Goal: Task Accomplishment & Management: Manage account settings

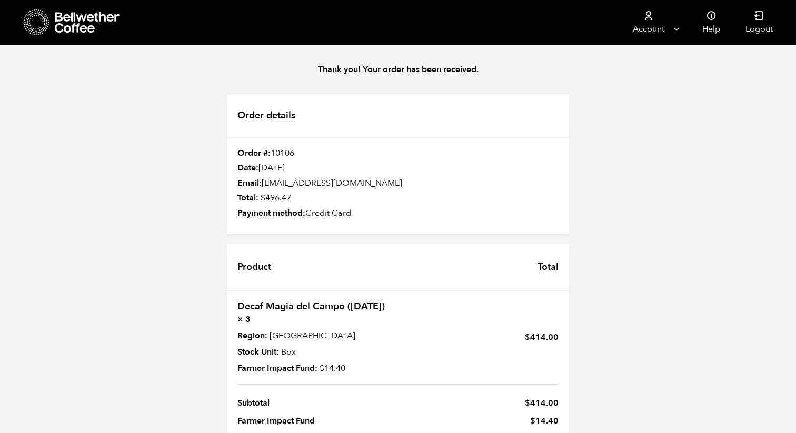
click at [49, 17] on icon at bounding box center [37, 22] width 26 height 27
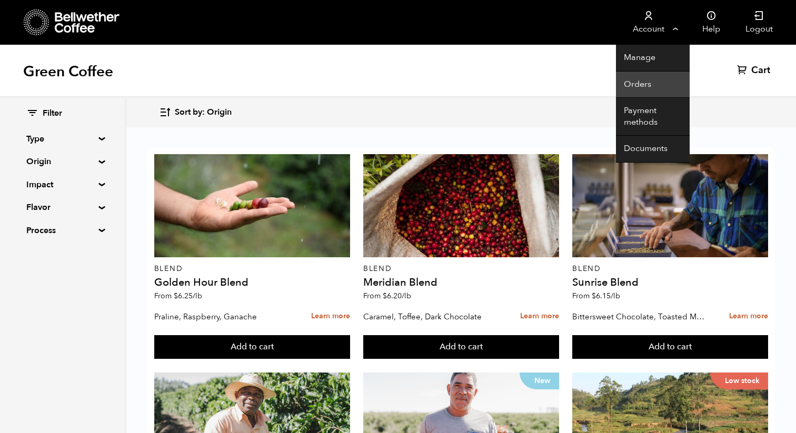
click at [648, 89] on link "Orders" at bounding box center [653, 85] width 74 height 27
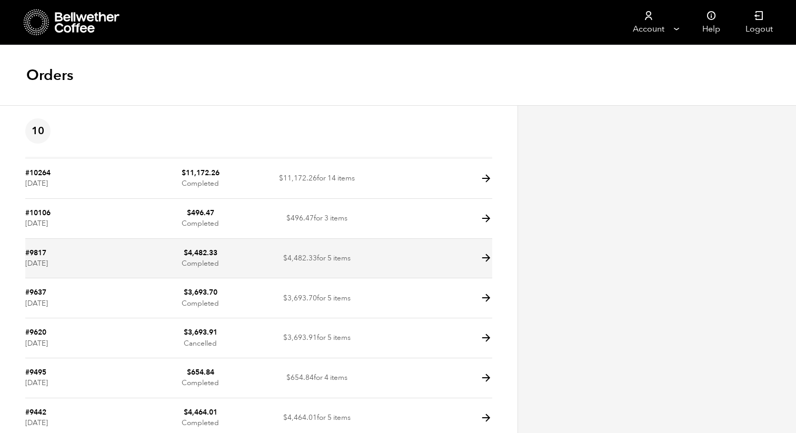
scroll to position [176, 0]
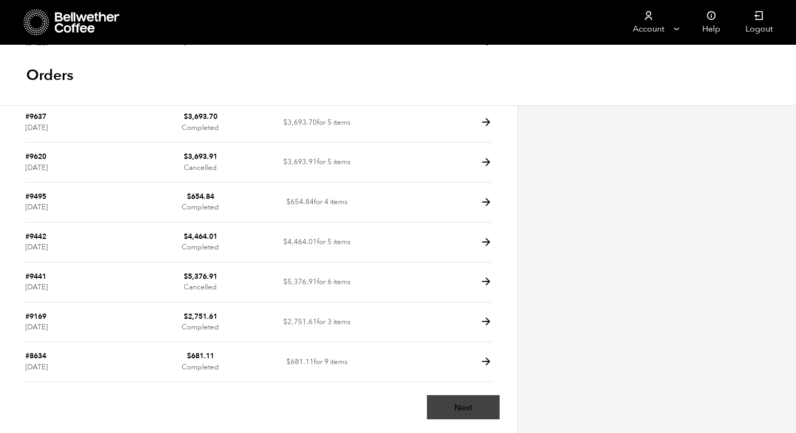
click at [480, 410] on link "Next" at bounding box center [463, 407] width 73 height 24
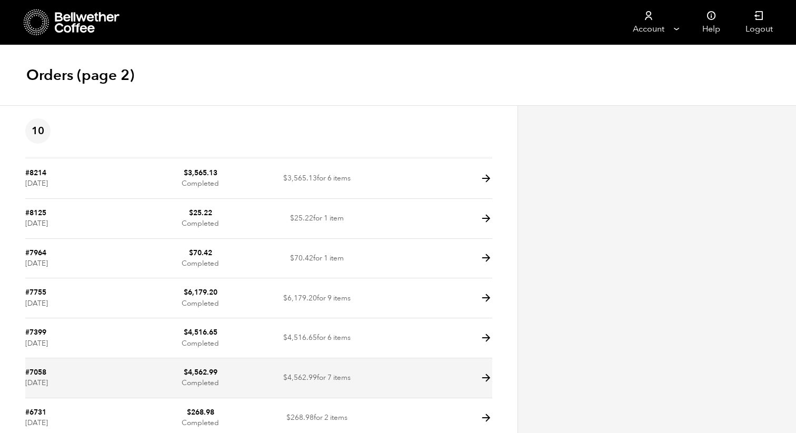
scroll to position [176, 0]
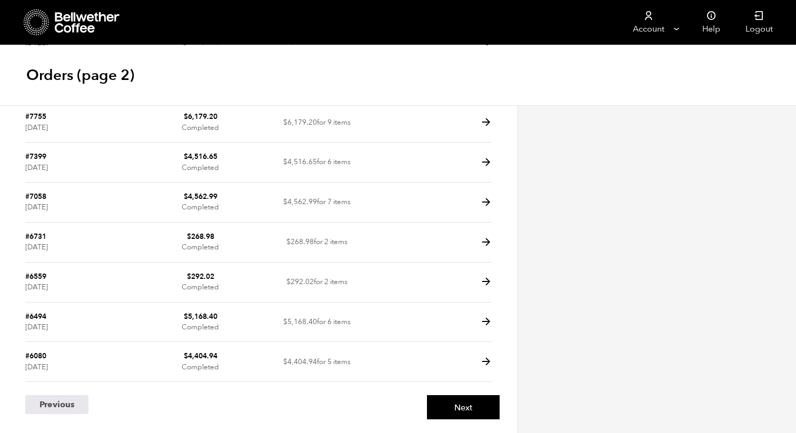
click at [455, 420] on div "Next" at bounding box center [378, 406] width 241 height 33
click at [459, 406] on link "Next" at bounding box center [463, 407] width 73 height 24
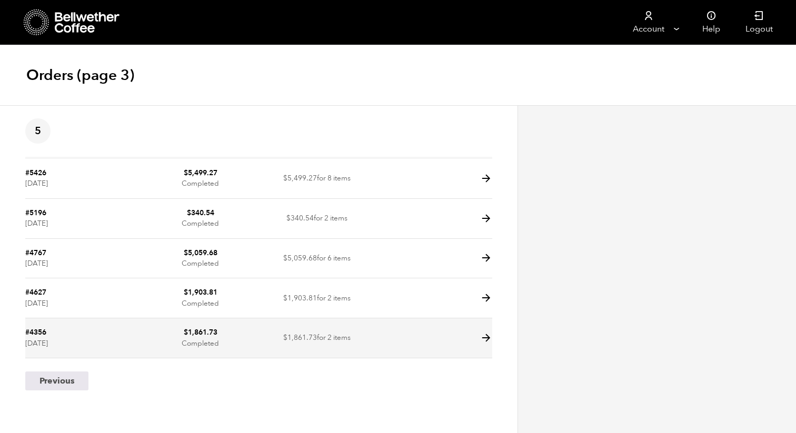
click at [485, 336] on icon at bounding box center [486, 338] width 12 height 12
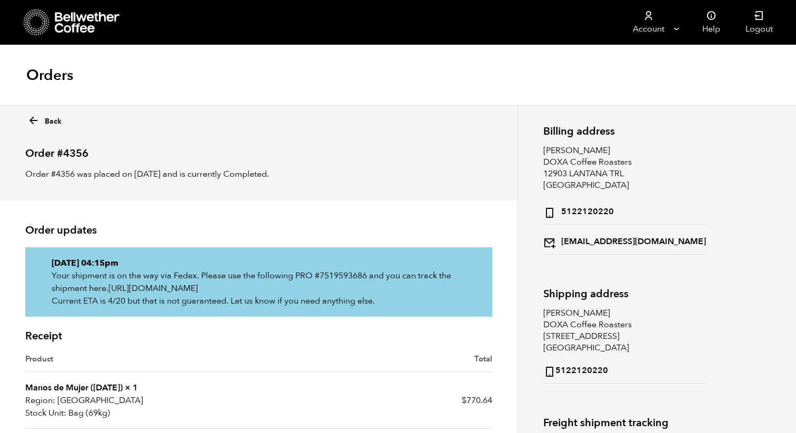
click at [36, 122] on icon at bounding box center [33, 121] width 12 height 12
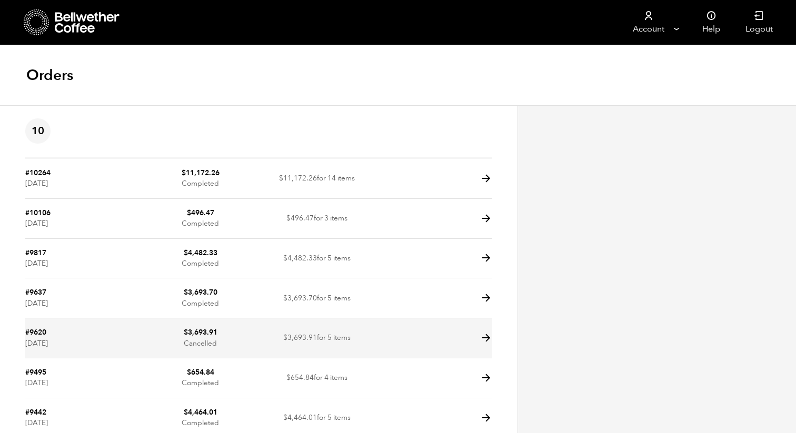
scroll to position [176, 0]
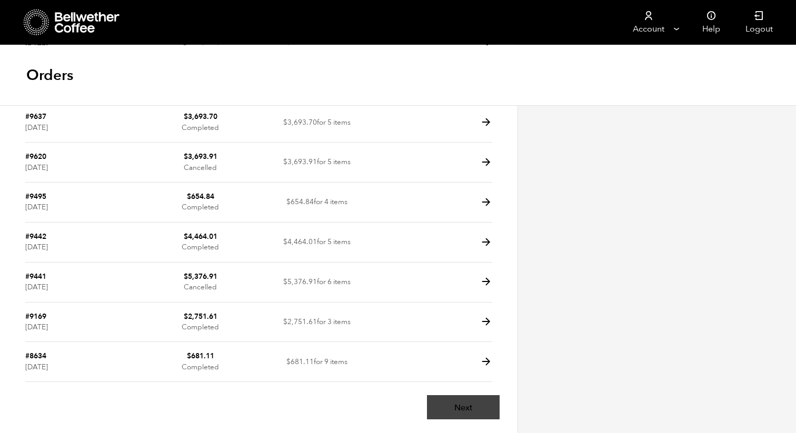
click at [477, 410] on link "Next" at bounding box center [463, 407] width 73 height 24
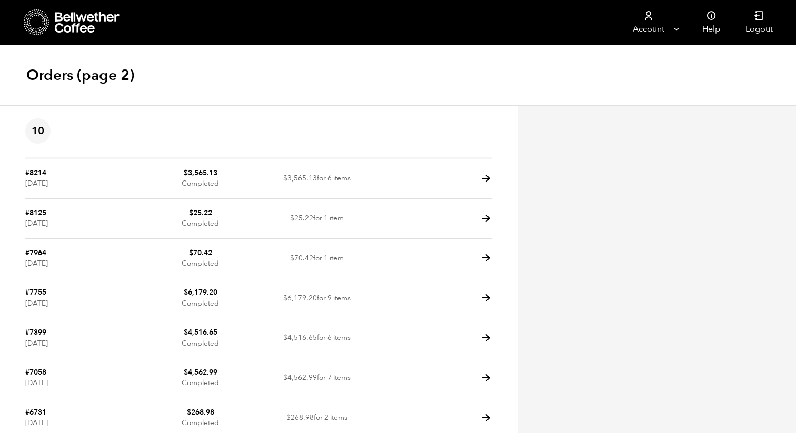
scroll to position [176, 0]
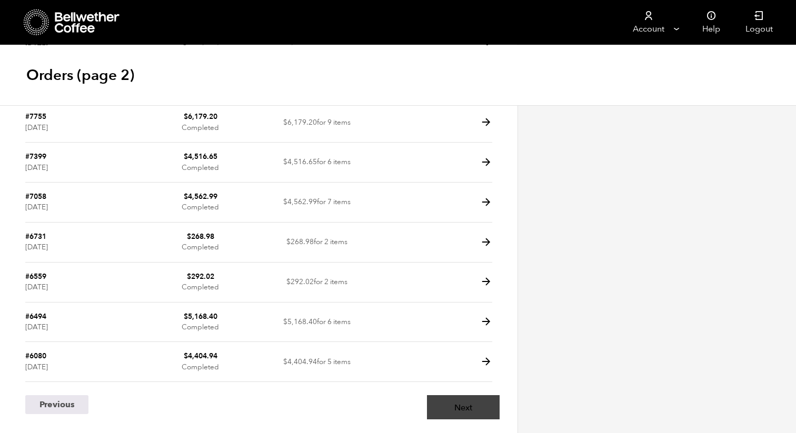
click at [470, 406] on link "Next" at bounding box center [463, 407] width 73 height 24
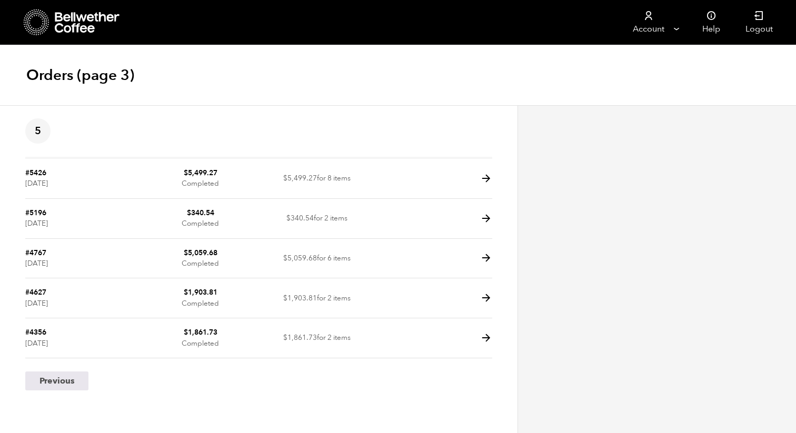
scroll to position [1, 0]
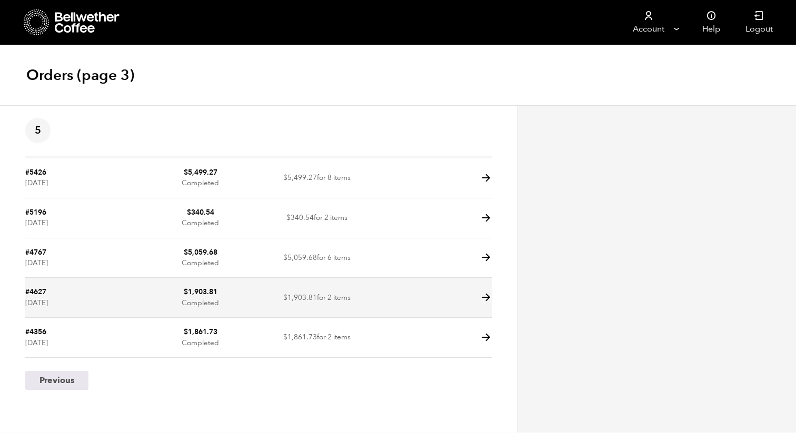
click at [482, 298] on icon at bounding box center [486, 298] width 12 height 12
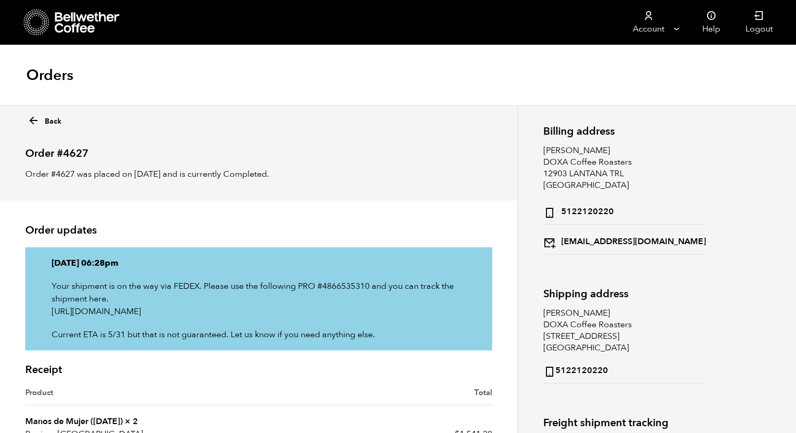
click at [33, 117] on icon at bounding box center [33, 121] width 12 height 12
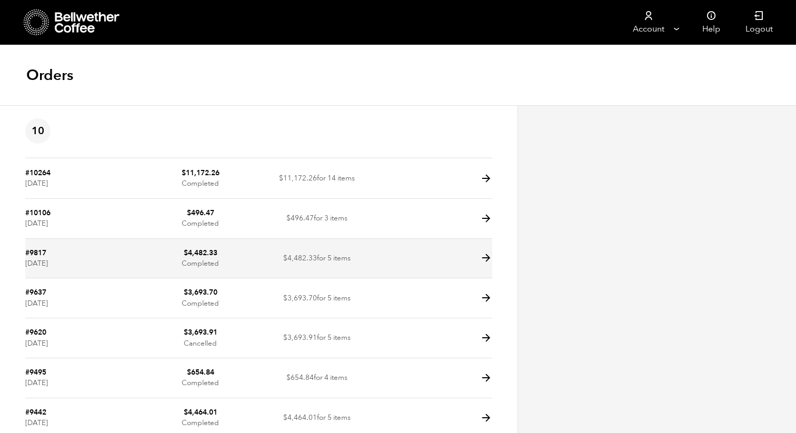
scroll to position [176, 0]
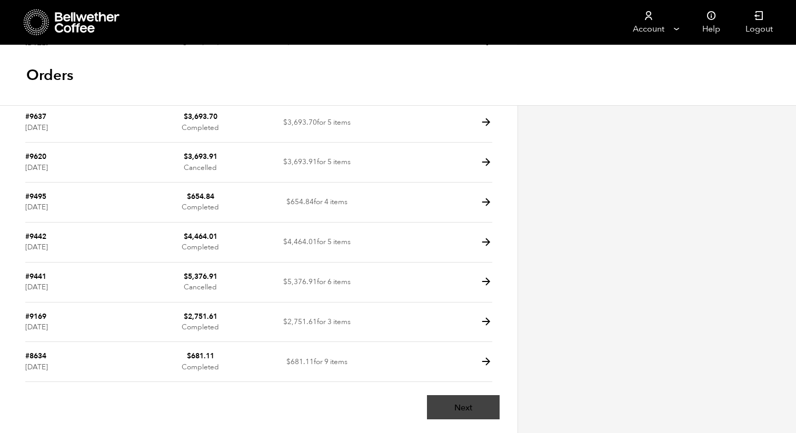
click at [459, 414] on link "Next" at bounding box center [463, 407] width 73 height 24
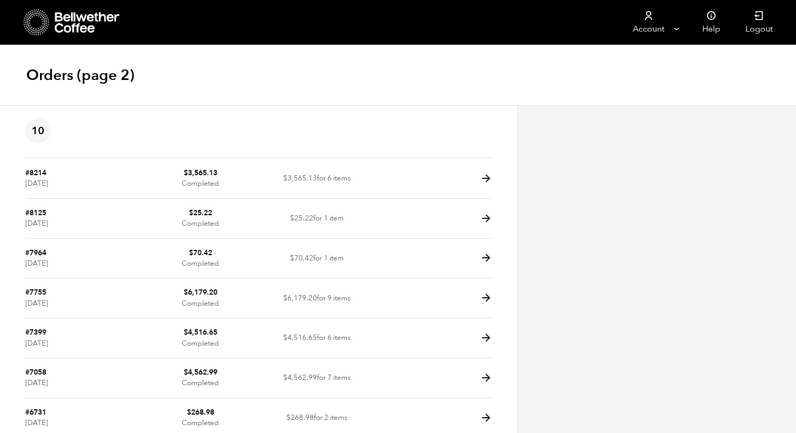
scroll to position [176, 0]
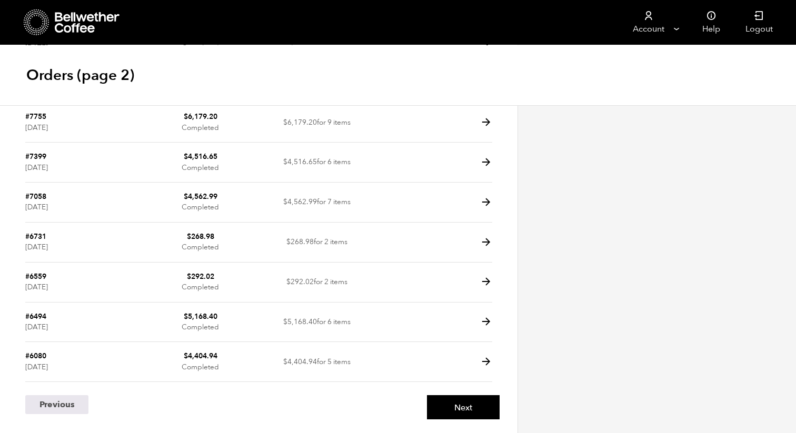
click at [459, 415] on link "Next" at bounding box center [463, 407] width 73 height 24
click at [439, 409] on link "Next" at bounding box center [463, 407] width 73 height 24
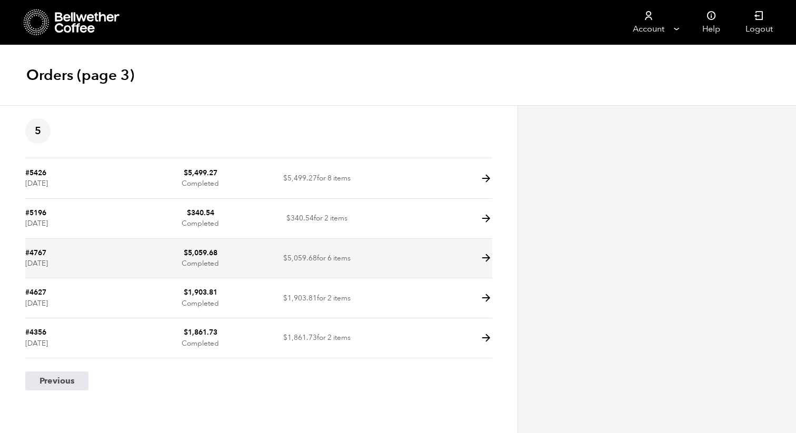
click at [480, 260] on icon at bounding box center [486, 258] width 12 height 12
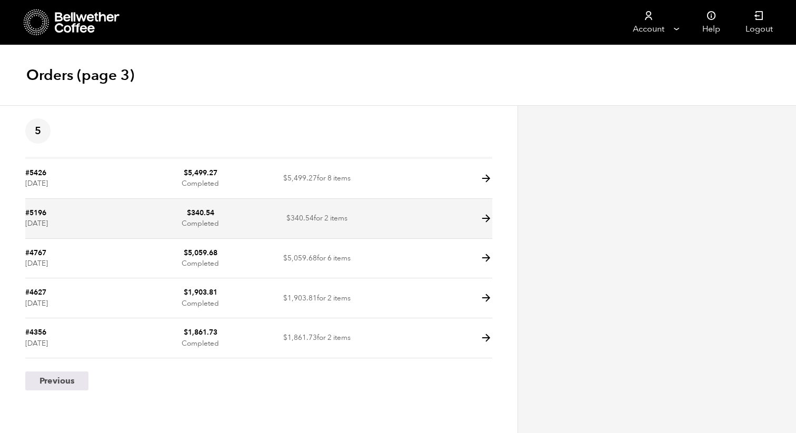
click at [483, 223] on icon at bounding box center [486, 219] width 12 height 12
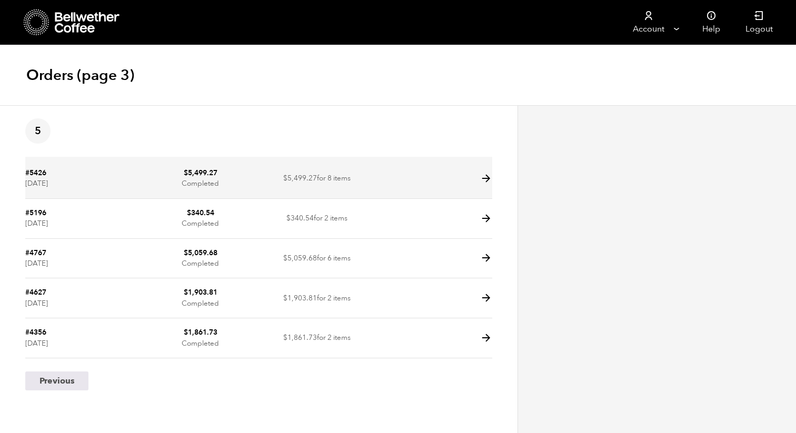
click at [404, 189] on td at bounding box center [433, 179] width 117 height 40
click at [481, 176] on icon at bounding box center [486, 179] width 12 height 12
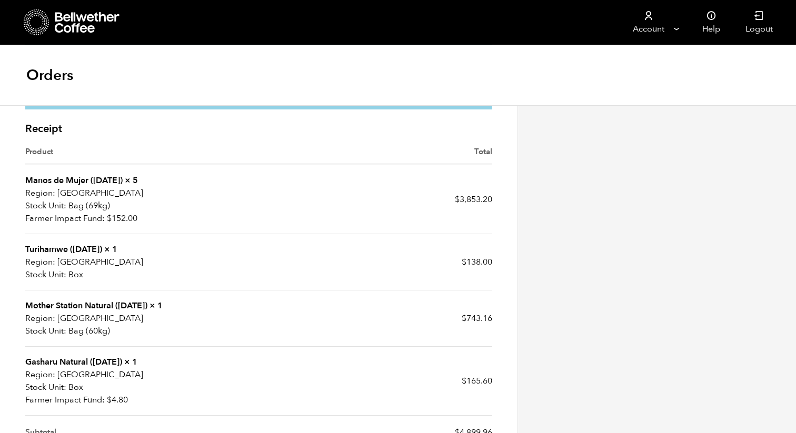
scroll to position [360, 0]
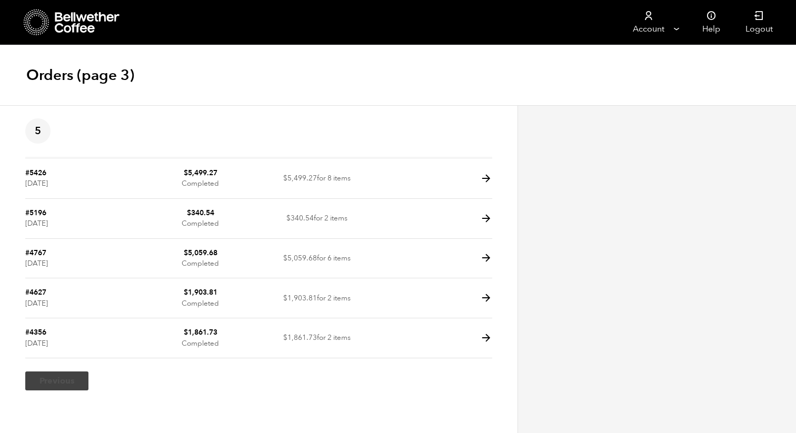
click at [57, 385] on link "Previous" at bounding box center [56, 381] width 63 height 19
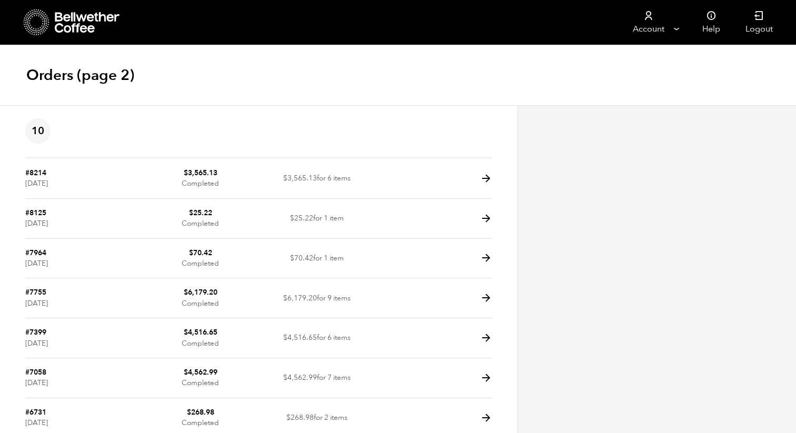
scroll to position [176, 0]
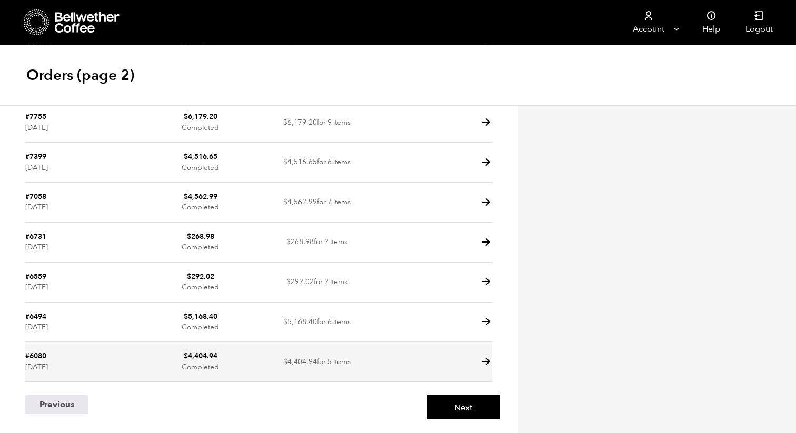
click at [484, 359] on icon at bounding box center [486, 362] width 12 height 12
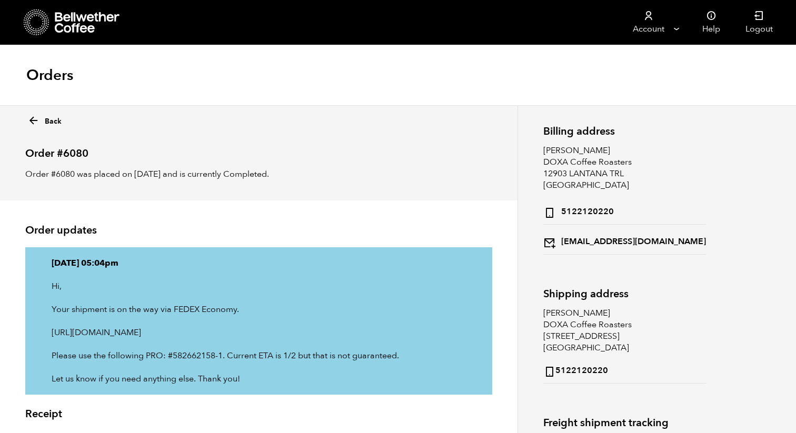
click at [34, 116] on icon at bounding box center [33, 121] width 12 height 12
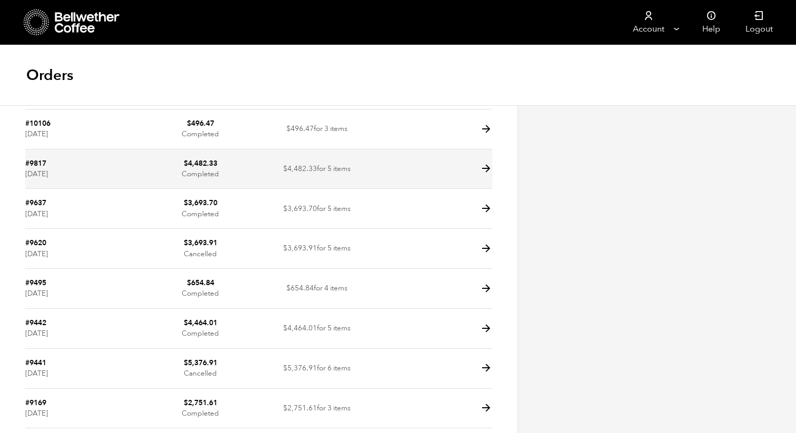
scroll to position [176, 0]
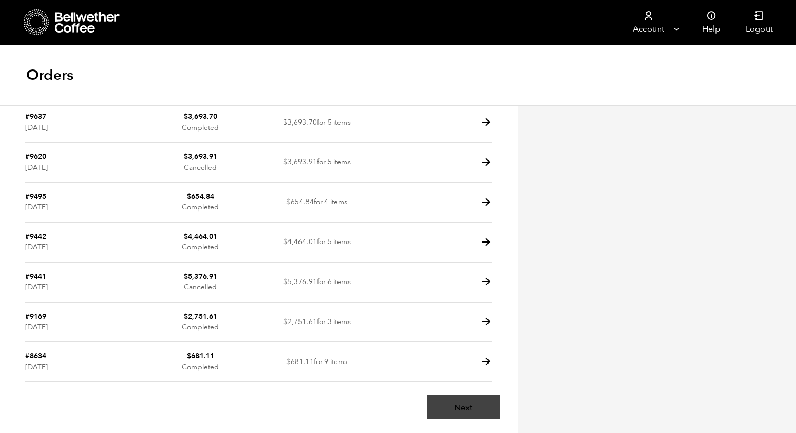
click at [467, 405] on link "Next" at bounding box center [463, 407] width 73 height 24
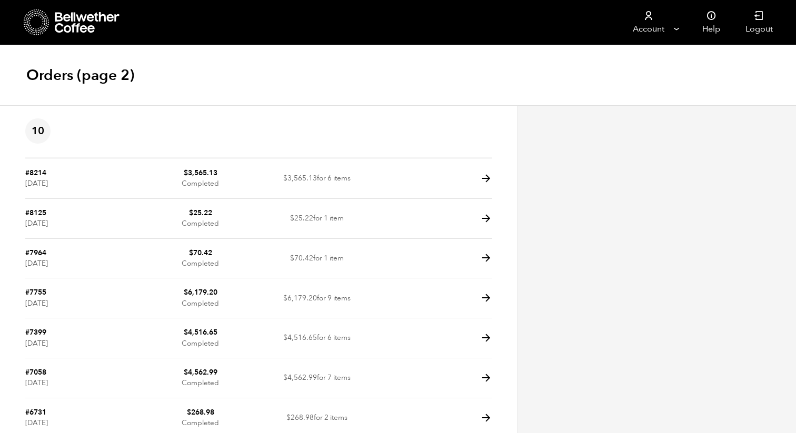
scroll to position [176, 0]
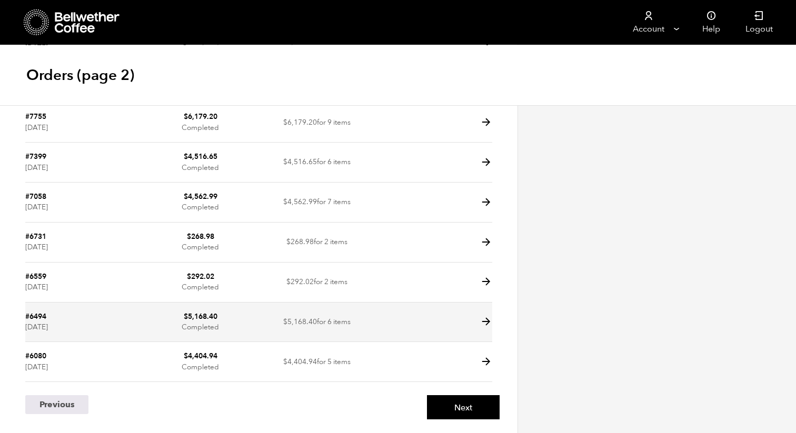
click at [483, 324] on icon at bounding box center [486, 322] width 12 height 12
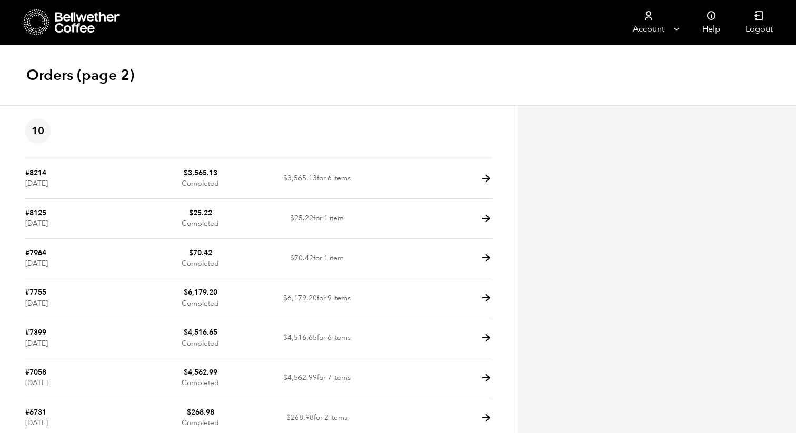
scroll to position [176, 0]
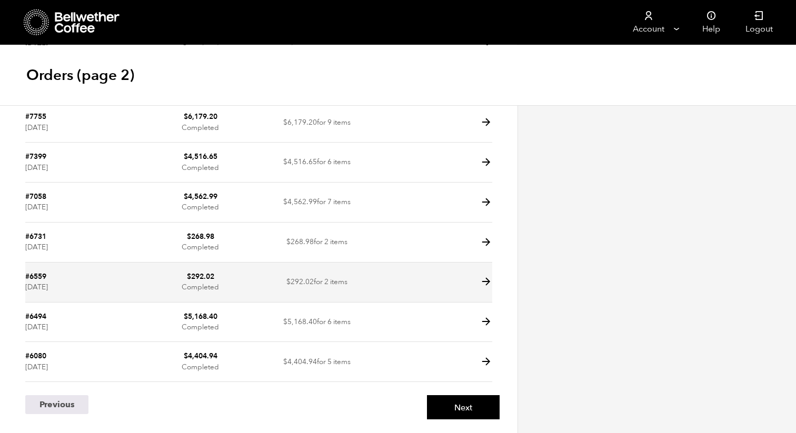
click at [483, 284] on icon at bounding box center [486, 282] width 12 height 12
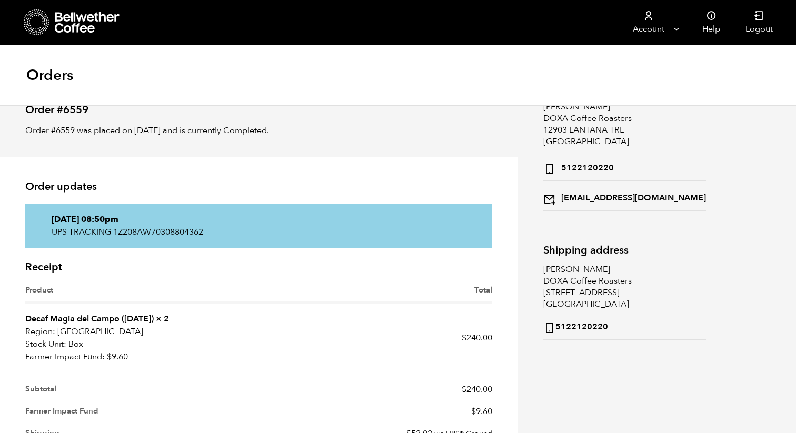
scroll to position [45, 0]
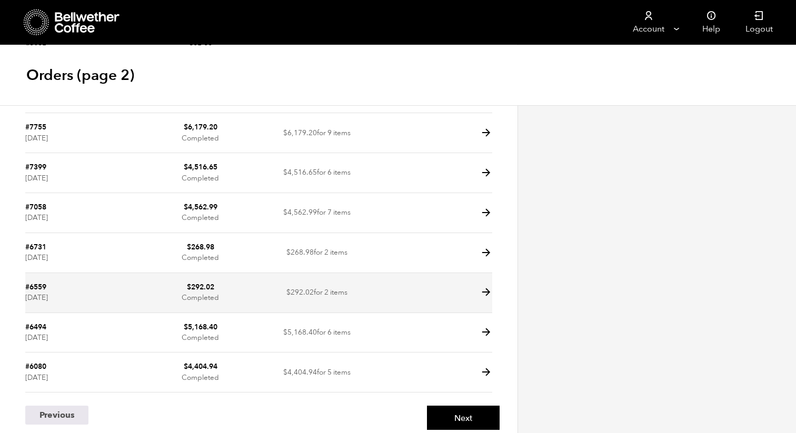
scroll to position [160, 0]
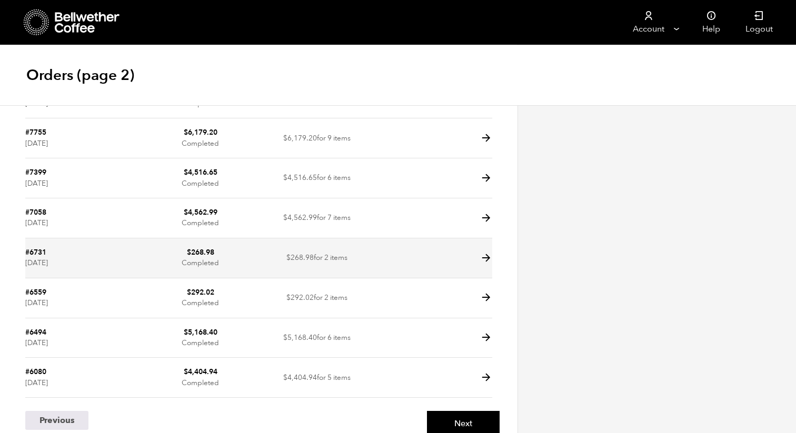
click at [487, 256] on icon at bounding box center [486, 258] width 12 height 12
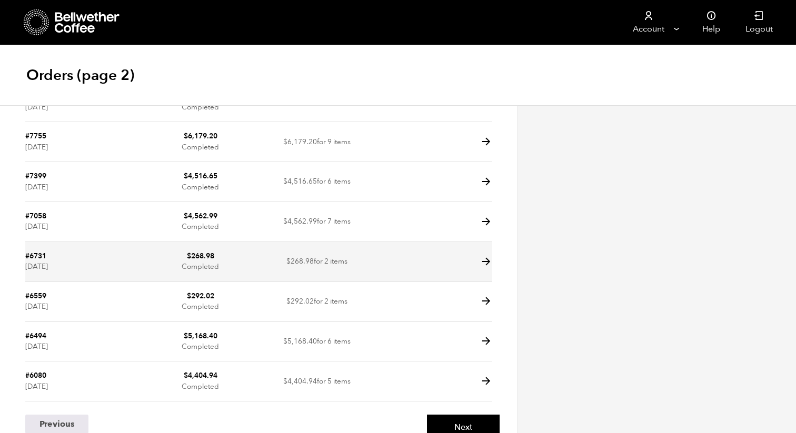
scroll to position [154, 0]
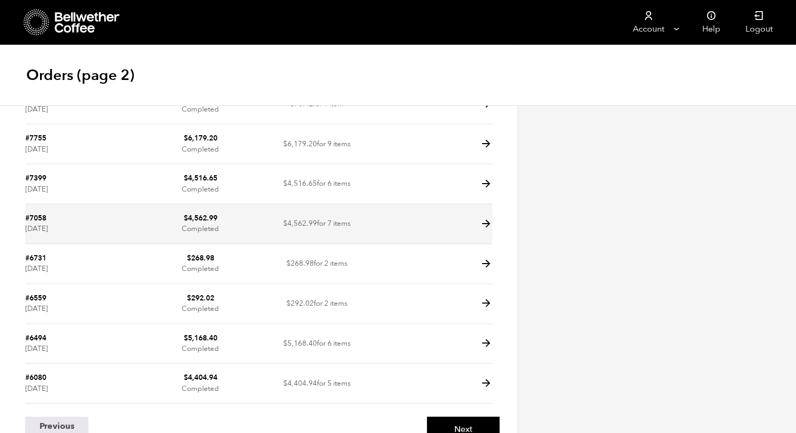
click at [486, 227] on icon at bounding box center [486, 224] width 12 height 12
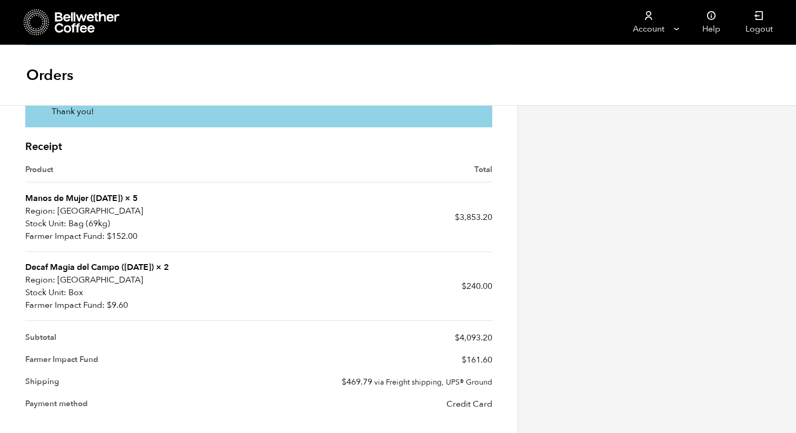
scroll to position [366, 0]
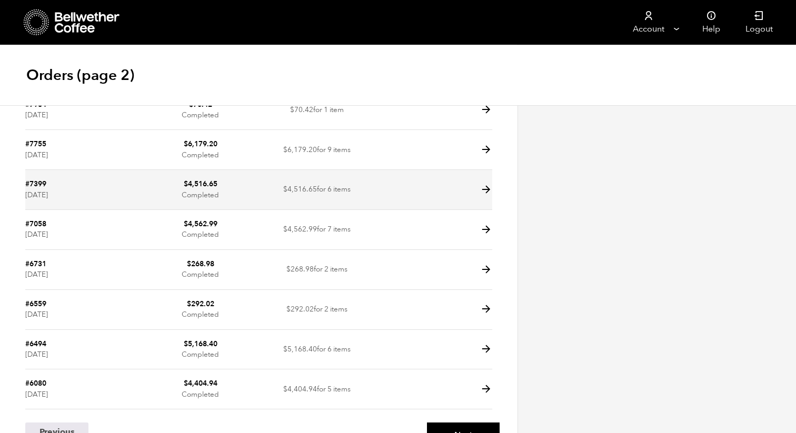
scroll to position [147, 0]
click at [486, 191] on icon at bounding box center [486, 191] width 12 height 12
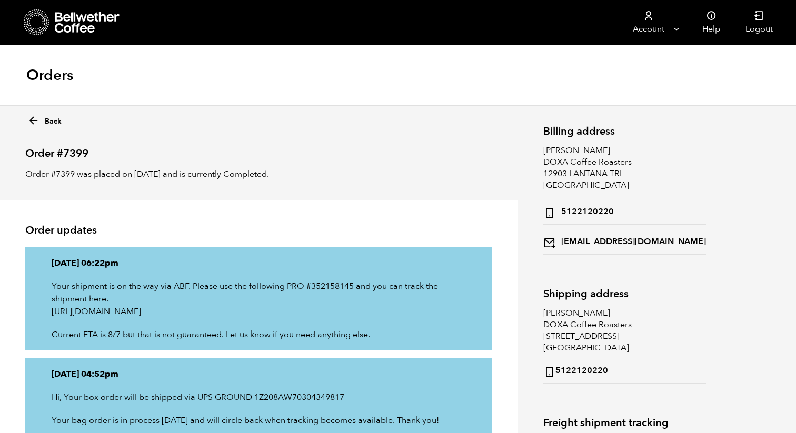
click at [33, 118] on icon at bounding box center [33, 121] width 12 height 12
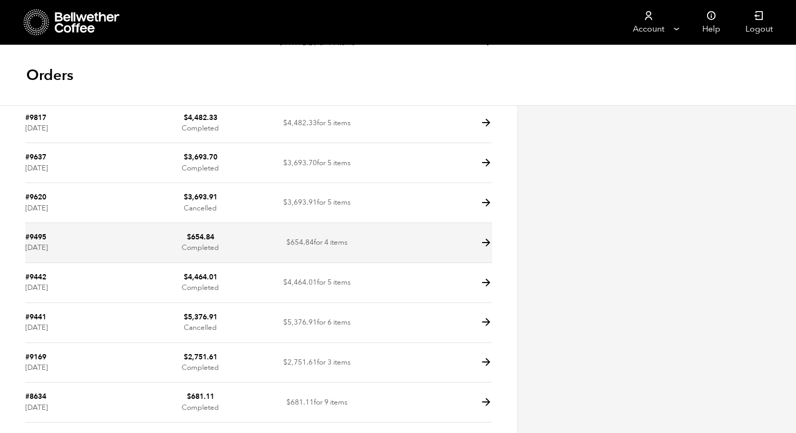
scroll to position [176, 0]
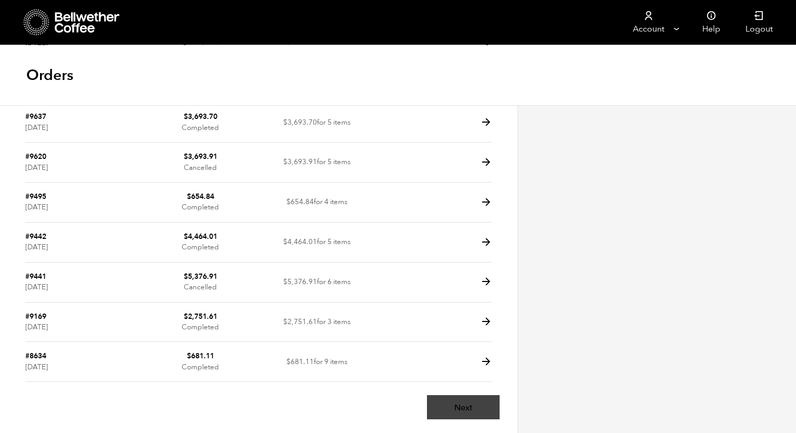
click at [471, 408] on link "Next" at bounding box center [463, 407] width 73 height 24
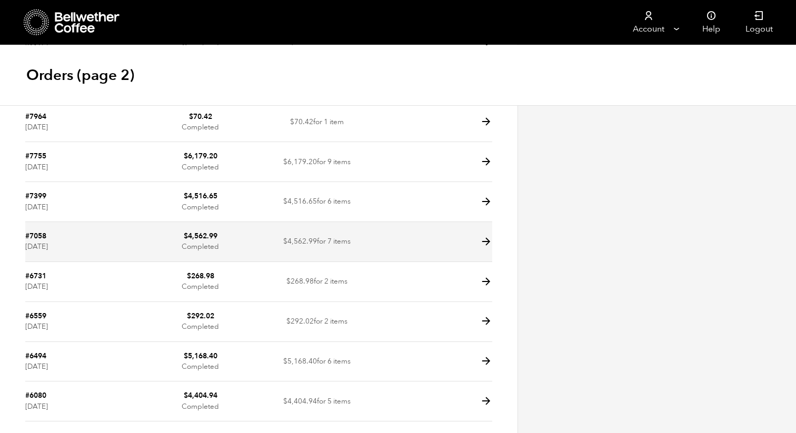
scroll to position [131, 0]
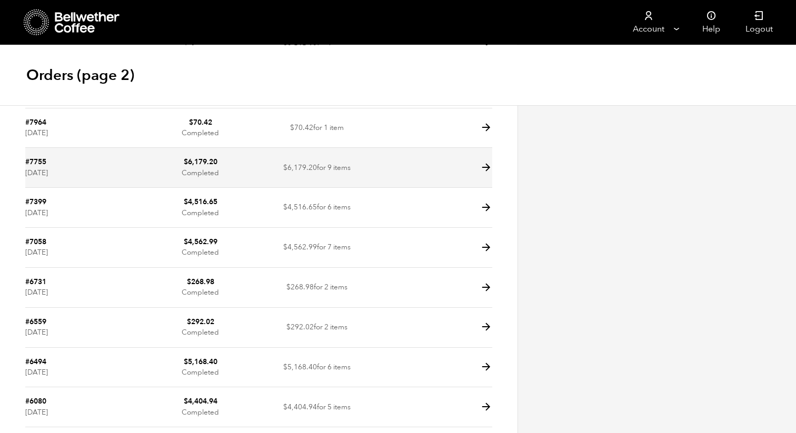
click at [486, 166] on icon at bounding box center [486, 168] width 12 height 12
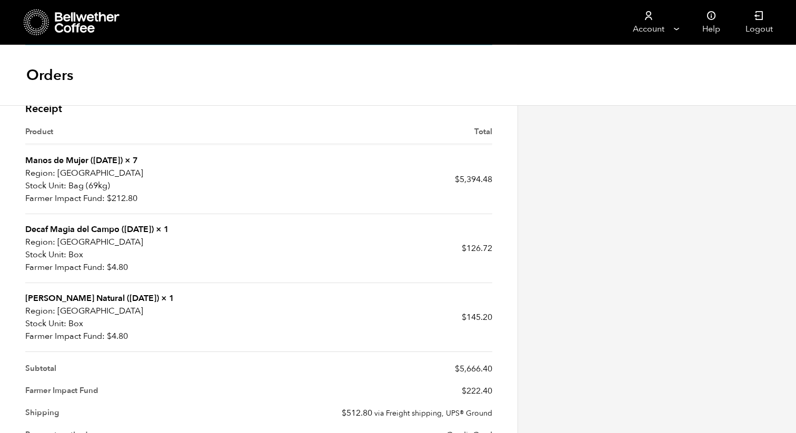
scroll to position [343, 0]
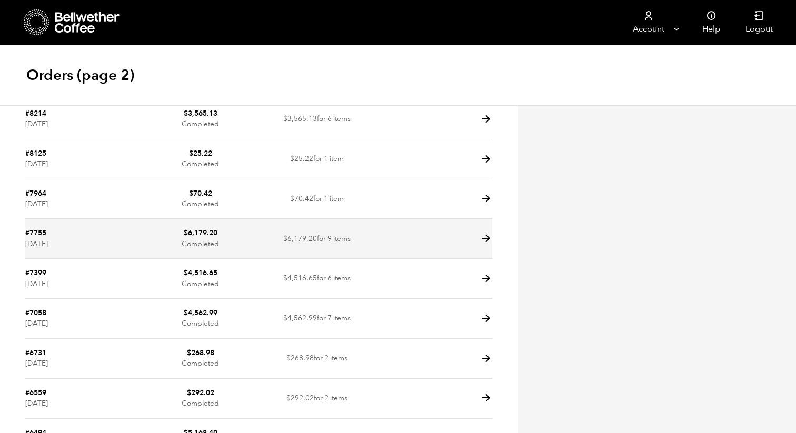
scroll to position [57, 0]
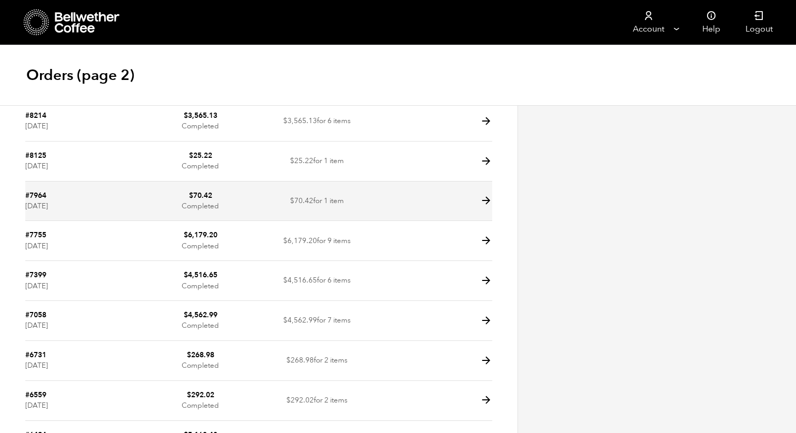
click at [482, 200] on icon at bounding box center [486, 201] width 12 height 12
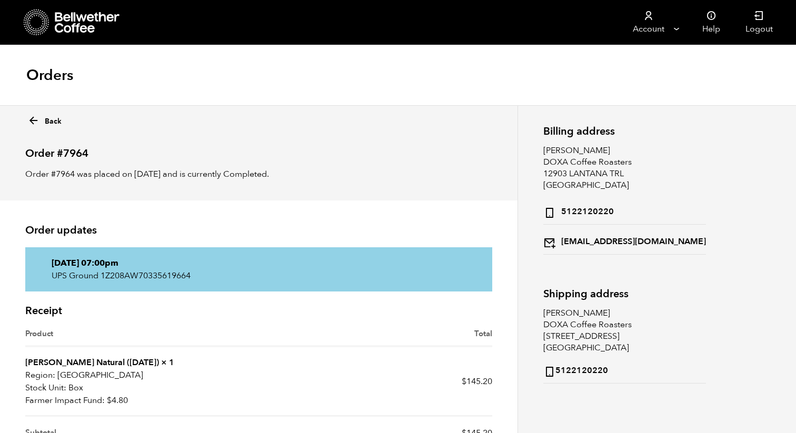
scroll to position [13, 0]
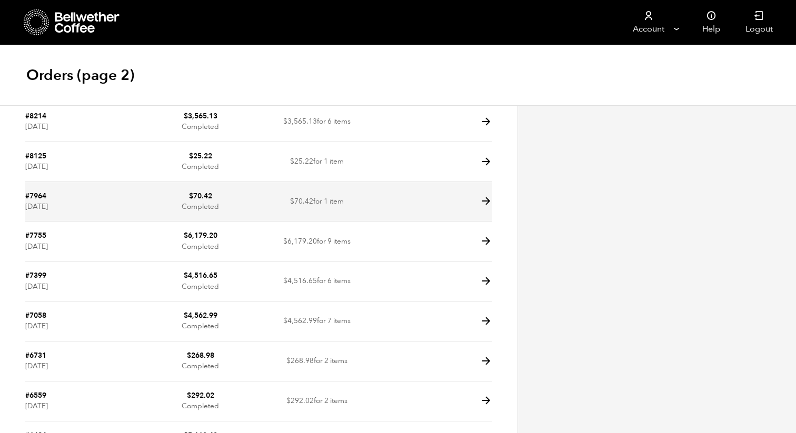
scroll to position [49, 0]
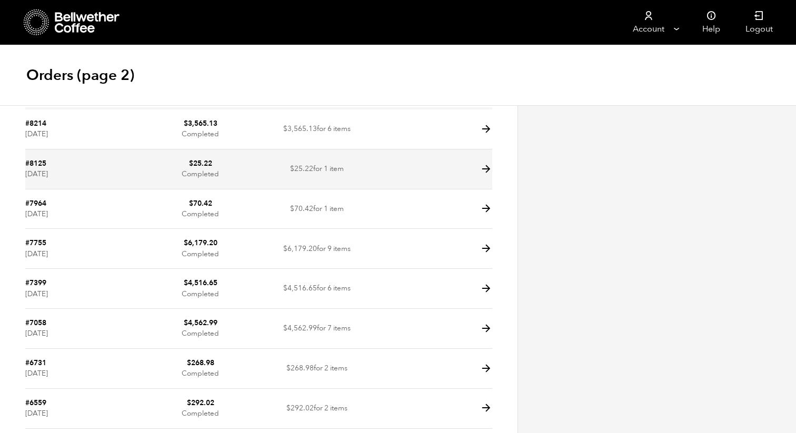
click at [483, 167] on icon at bounding box center [486, 169] width 12 height 12
click at [486, 167] on icon at bounding box center [486, 169] width 12 height 12
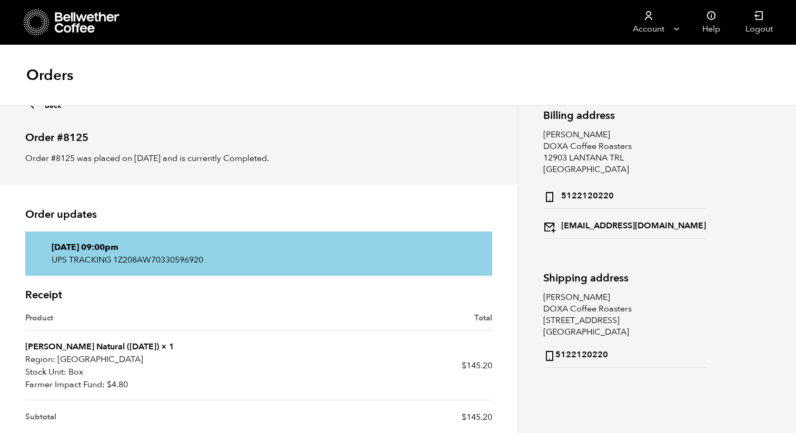
scroll to position [21, 0]
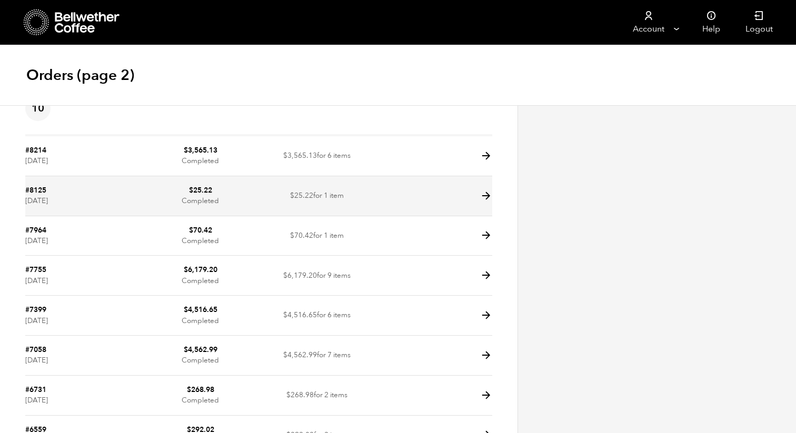
scroll to position [12, 0]
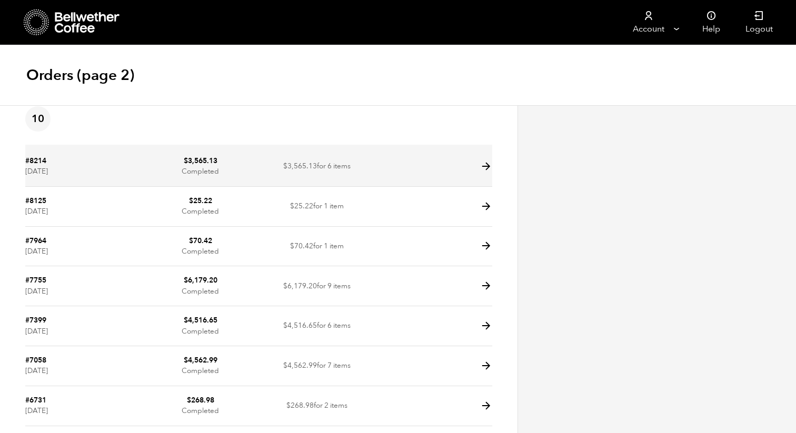
click at [486, 166] on icon at bounding box center [486, 167] width 12 height 12
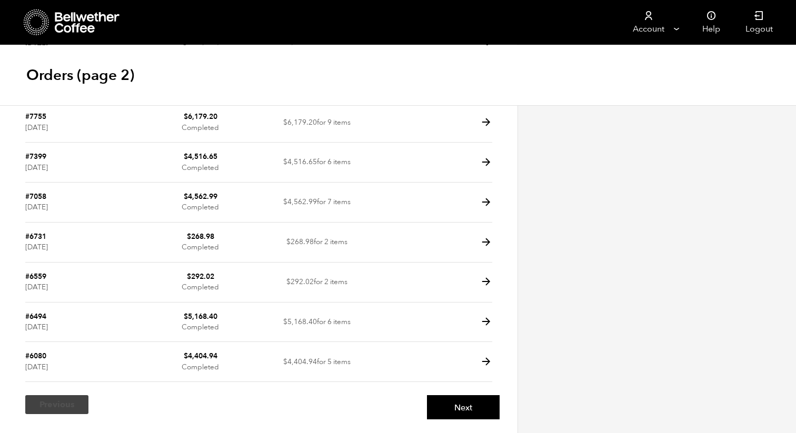
click at [55, 410] on link "Previous" at bounding box center [56, 404] width 63 height 19
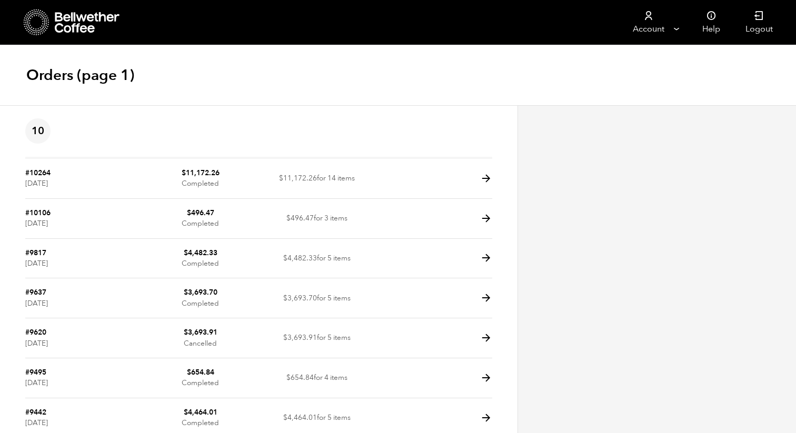
scroll to position [176, 0]
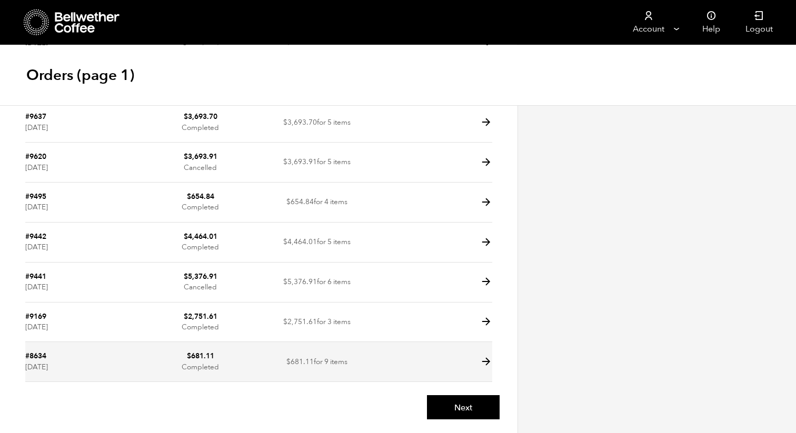
click at [485, 359] on icon at bounding box center [486, 362] width 12 height 12
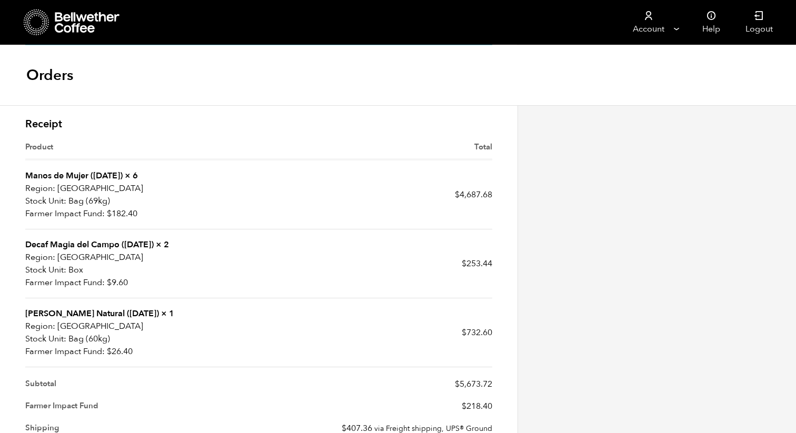
scroll to position [366, 0]
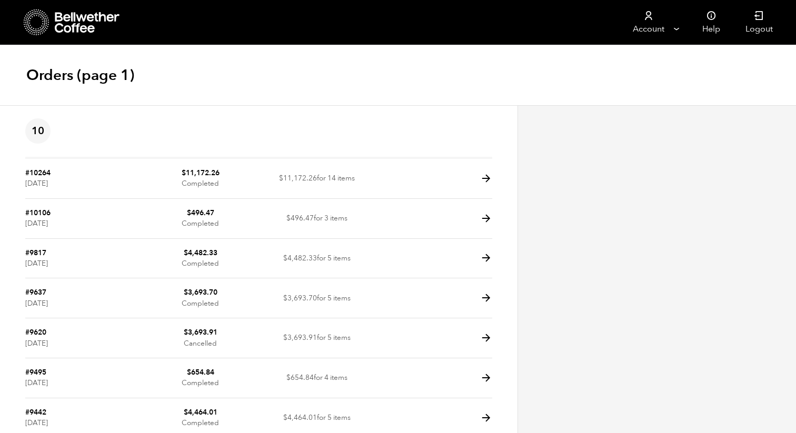
scroll to position [176, 0]
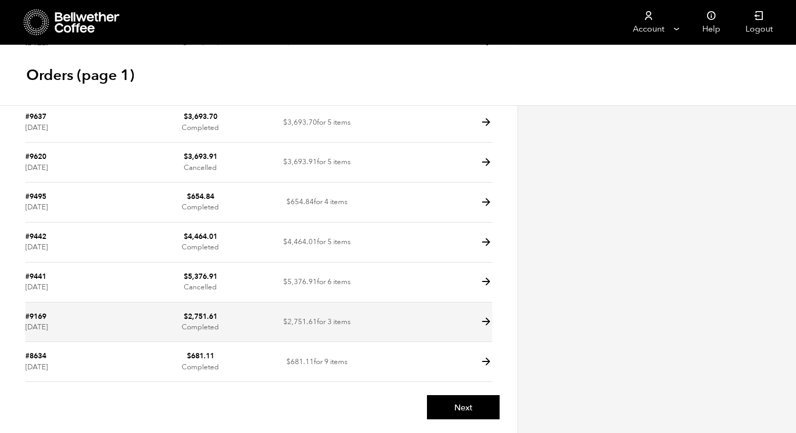
click at [486, 318] on icon at bounding box center [486, 322] width 12 height 12
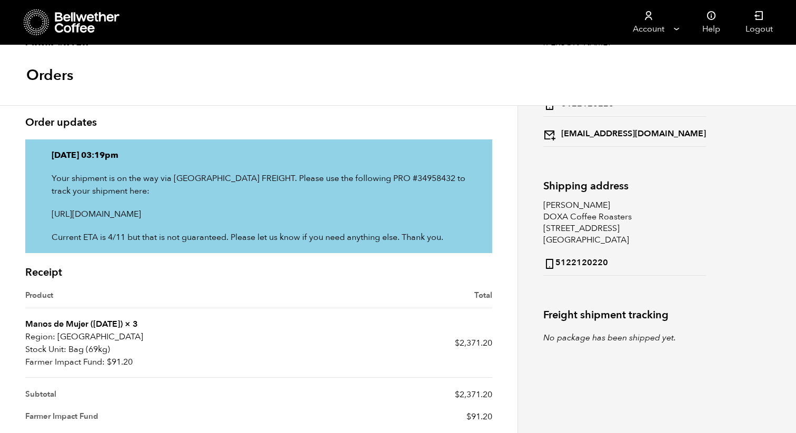
scroll to position [130, 0]
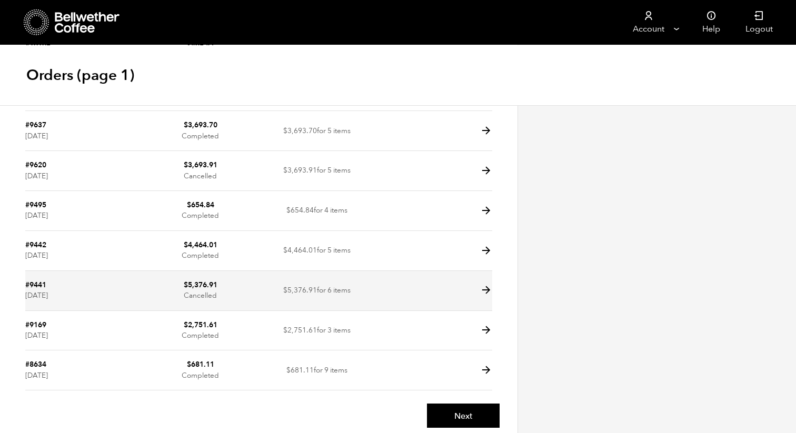
scroll to position [161, 0]
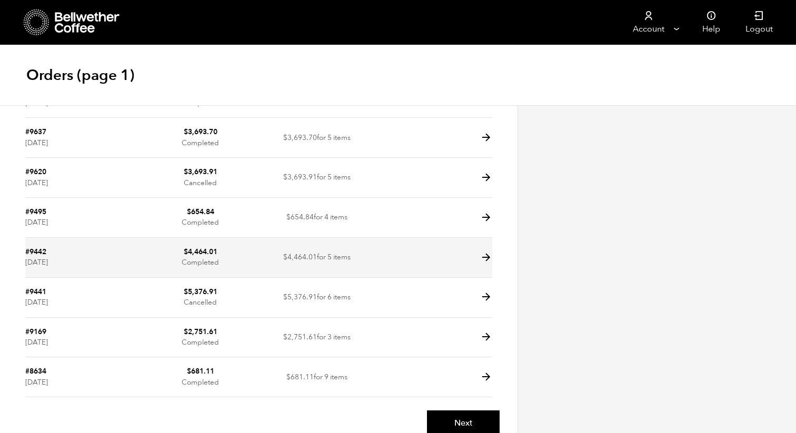
click at [484, 258] on icon at bounding box center [486, 258] width 12 height 12
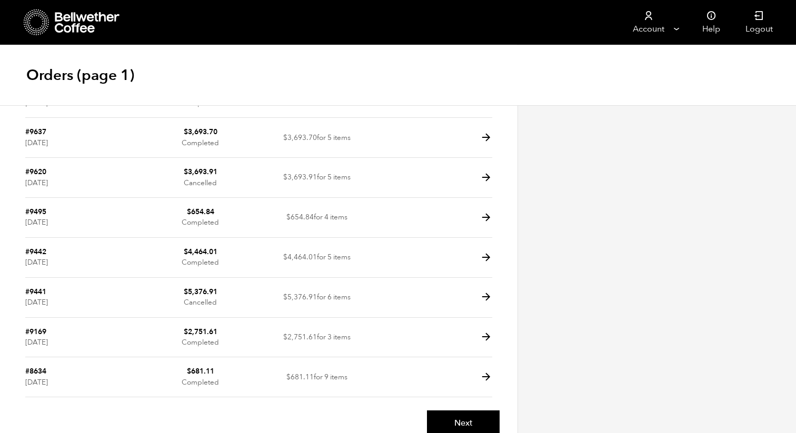
scroll to position [172, 0]
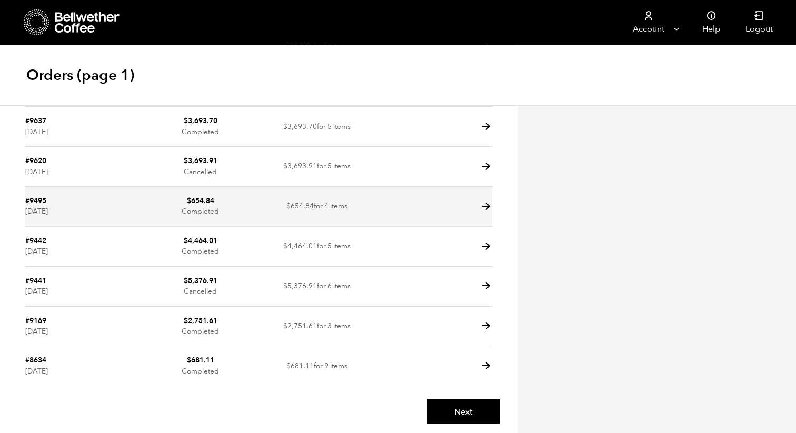
click at [489, 207] on icon at bounding box center [486, 207] width 12 height 12
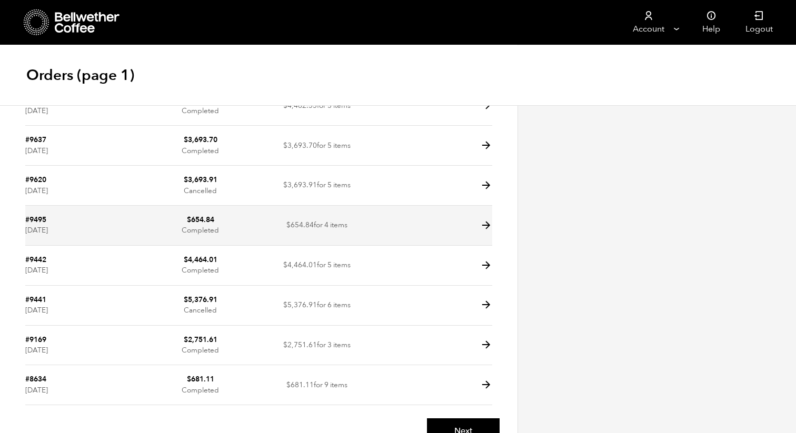
scroll to position [147, 0]
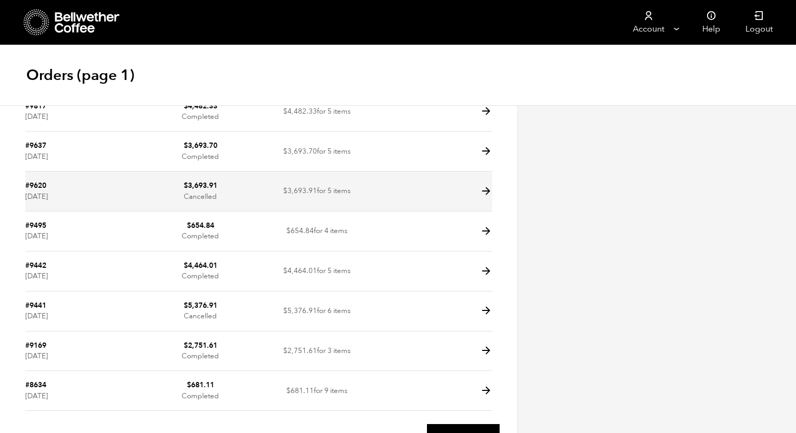
click at [487, 193] on icon at bounding box center [486, 191] width 12 height 12
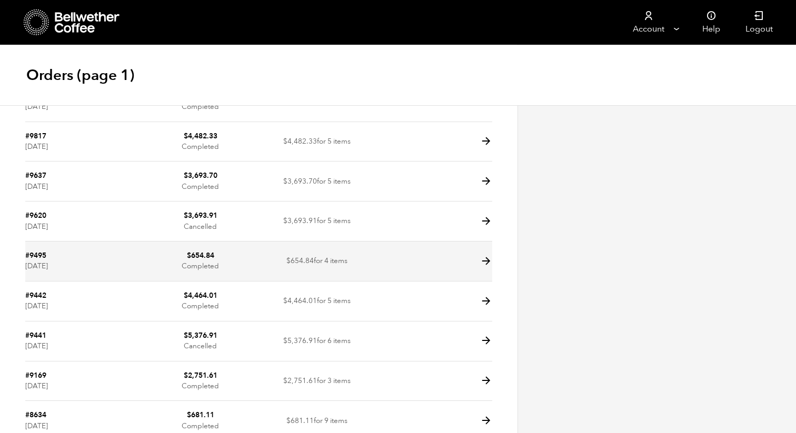
scroll to position [108, 0]
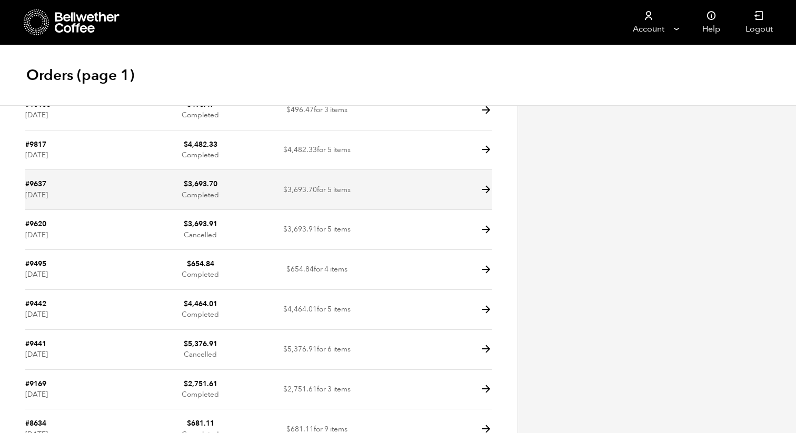
click at [486, 190] on icon at bounding box center [486, 190] width 12 height 12
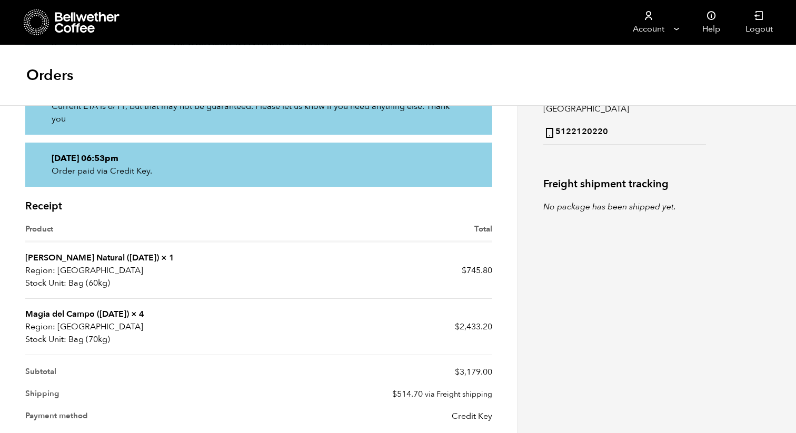
scroll to position [273, 0]
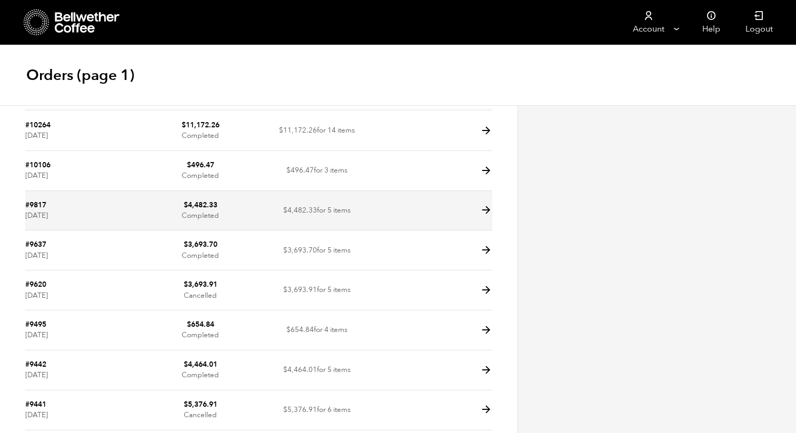
scroll to position [39, 0]
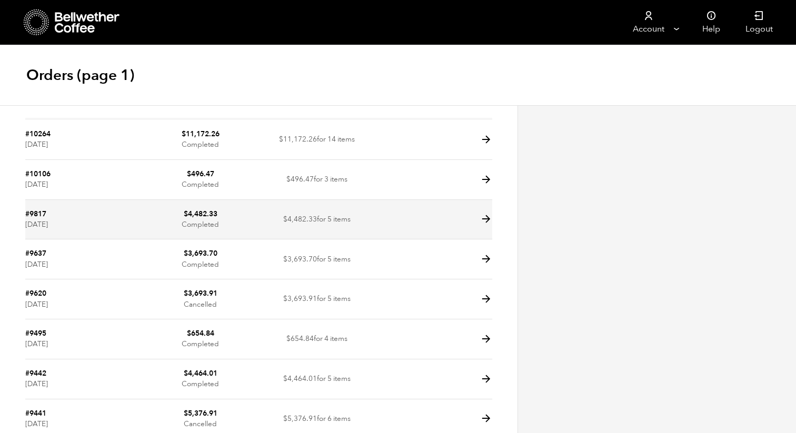
click at [482, 218] on icon at bounding box center [486, 219] width 12 height 12
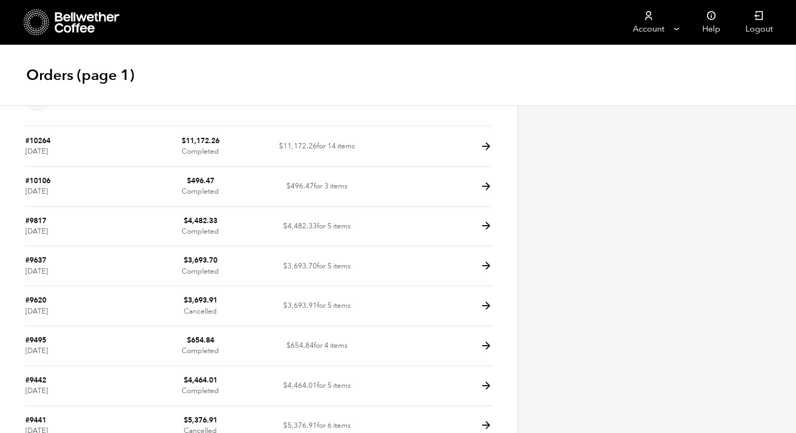
scroll to position [31, 0]
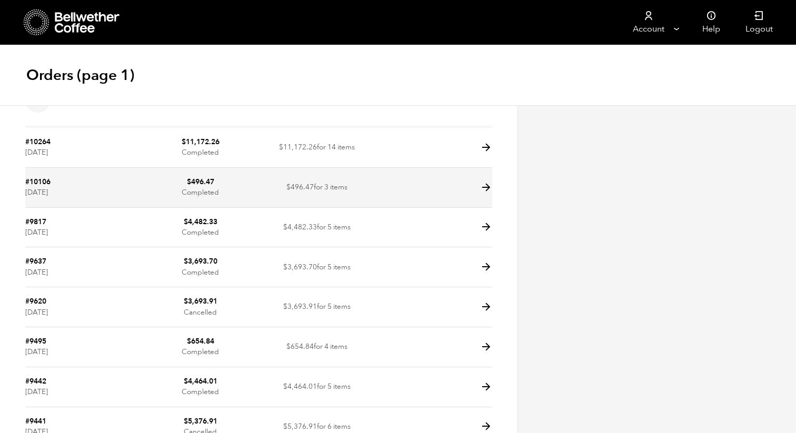
click at [486, 191] on icon at bounding box center [486, 188] width 12 height 12
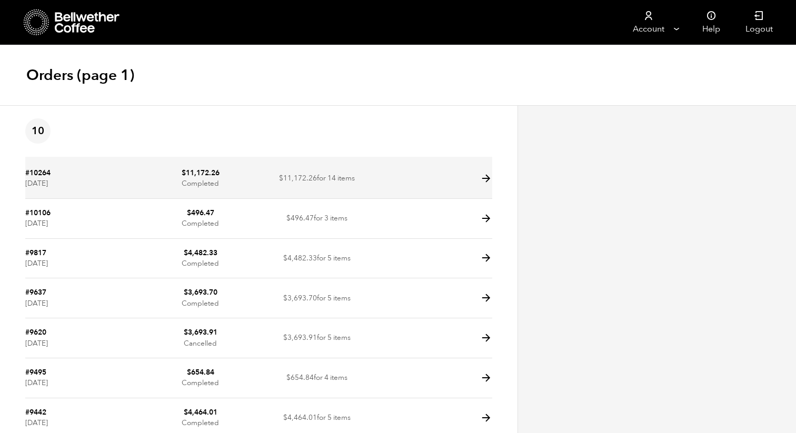
click at [486, 178] on icon at bounding box center [486, 179] width 12 height 12
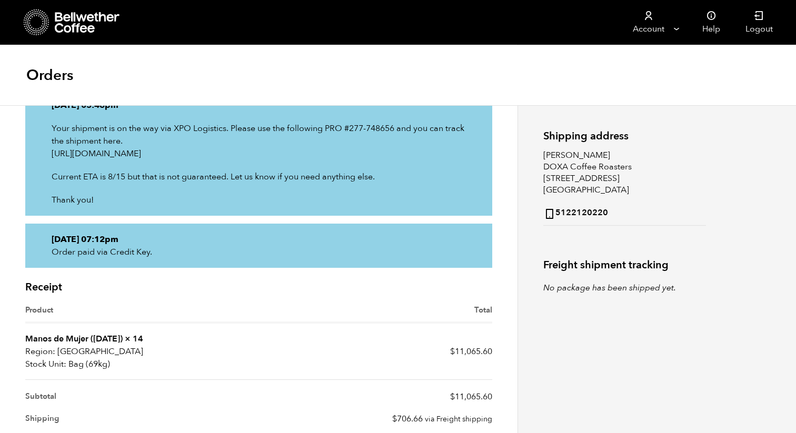
scroll to position [70, 0]
